Goal: Entertainment & Leisure: Consume media (video, audio)

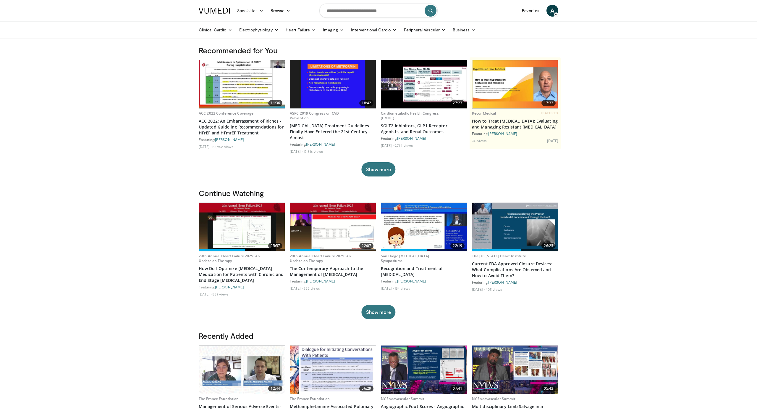
click at [254, 226] on img at bounding box center [242, 227] width 86 height 48
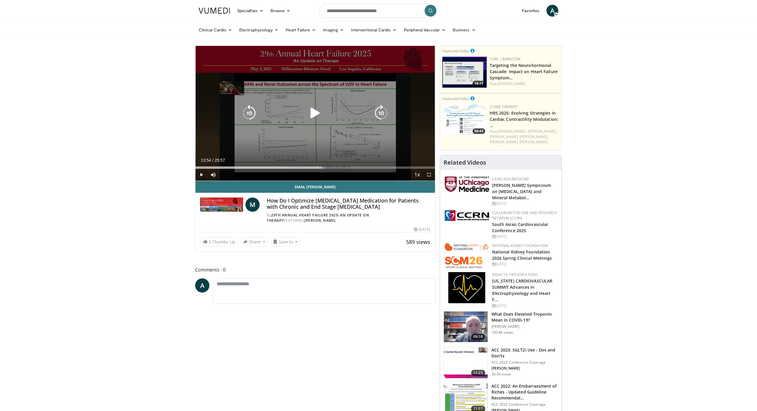
click at [201, 174] on span "Video Player" at bounding box center [202, 175] width 12 height 12
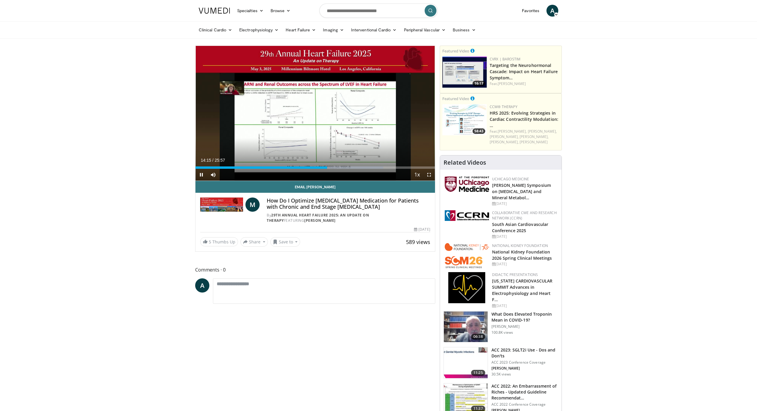
click at [432, 174] on span "Video Player" at bounding box center [429, 175] width 12 height 12
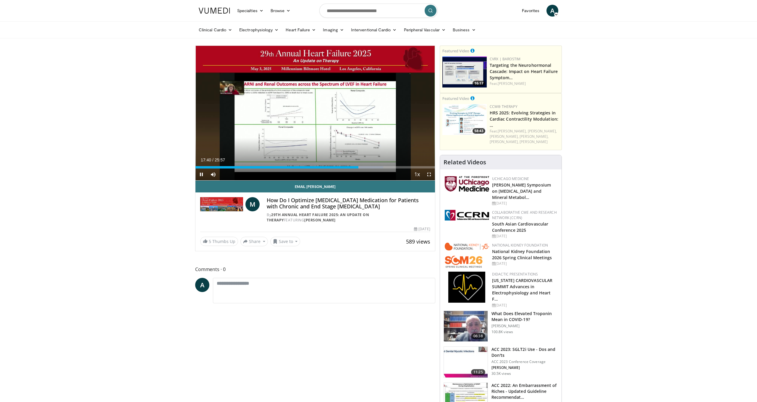
click at [429, 175] on span "Video Player" at bounding box center [429, 175] width 12 height 12
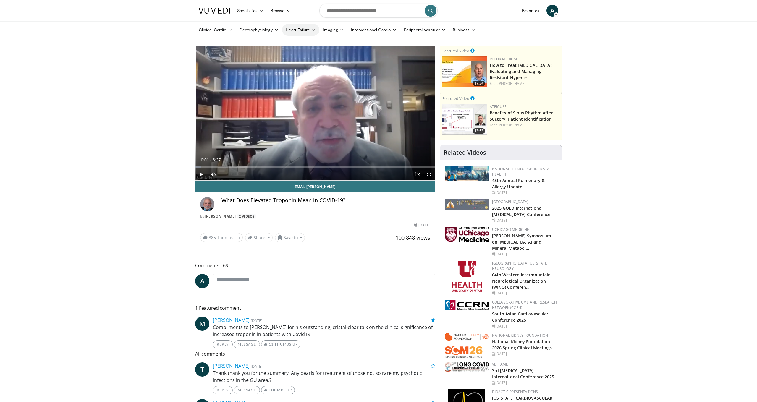
click at [315, 29] on icon at bounding box center [314, 30] width 4 height 4
click at [309, 51] on link "Heart Failure Pharmacology" at bounding box center [317, 53] width 70 height 9
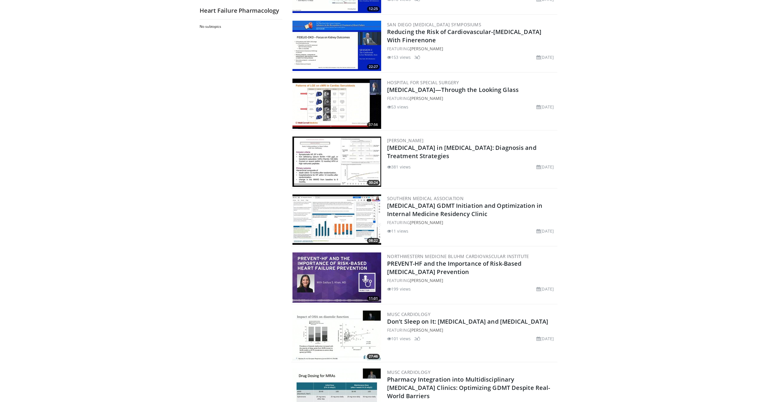
scroll to position [975, 0]
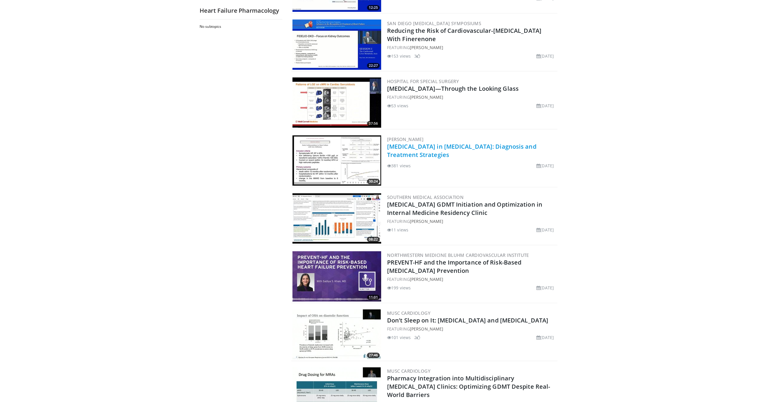
click at [468, 146] on link "[MEDICAL_DATA] in [MEDICAL_DATA]: Diagnosis and Treatment Strategies" at bounding box center [461, 151] width 149 height 16
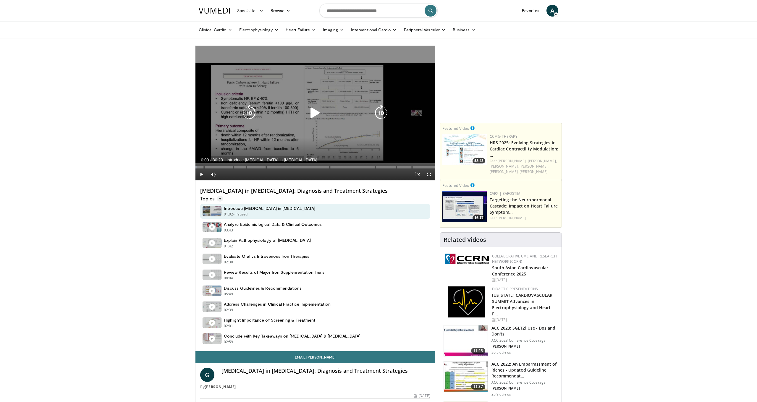
click at [201, 175] on span "Video Player" at bounding box center [202, 175] width 12 height 12
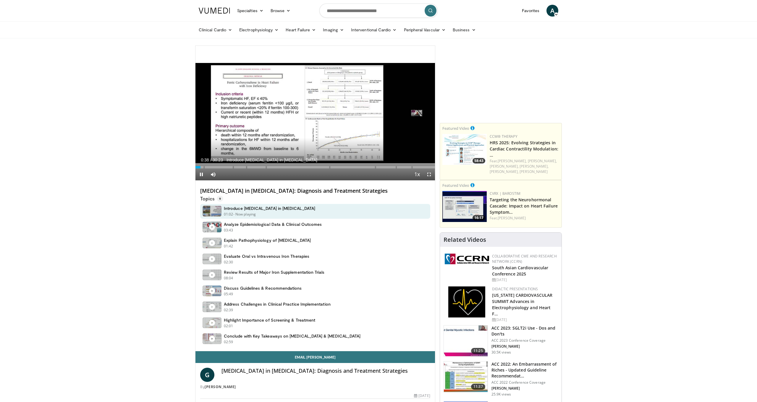
click at [429, 174] on span "Video Player" at bounding box center [429, 175] width 12 height 12
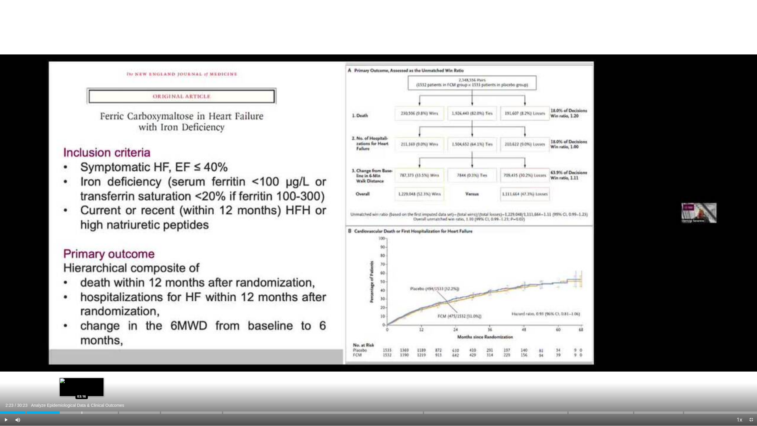
click at [82, 402] on div "Progress Bar" at bounding box center [82, 412] width 1 height 2
click at [101, 402] on div "Progress Bar" at bounding box center [101, 412] width 1 height 2
click at [121, 402] on div "Progress Bar" at bounding box center [121, 412] width 1 height 2
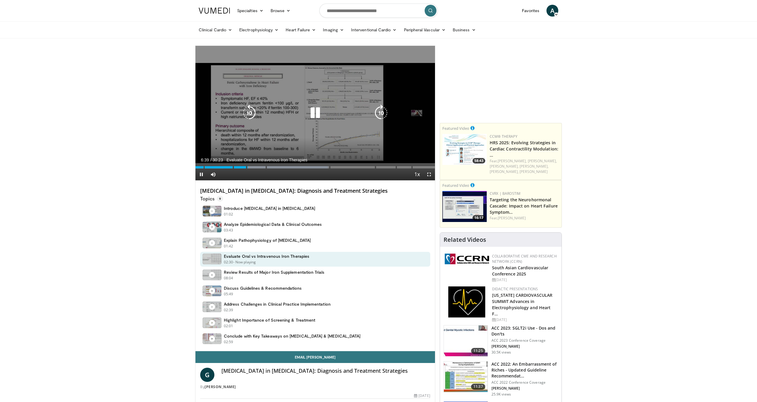
click at [317, 117] on icon "Video Player" at bounding box center [315, 113] width 17 height 17
